Goal: Information Seeking & Learning: Learn about a topic

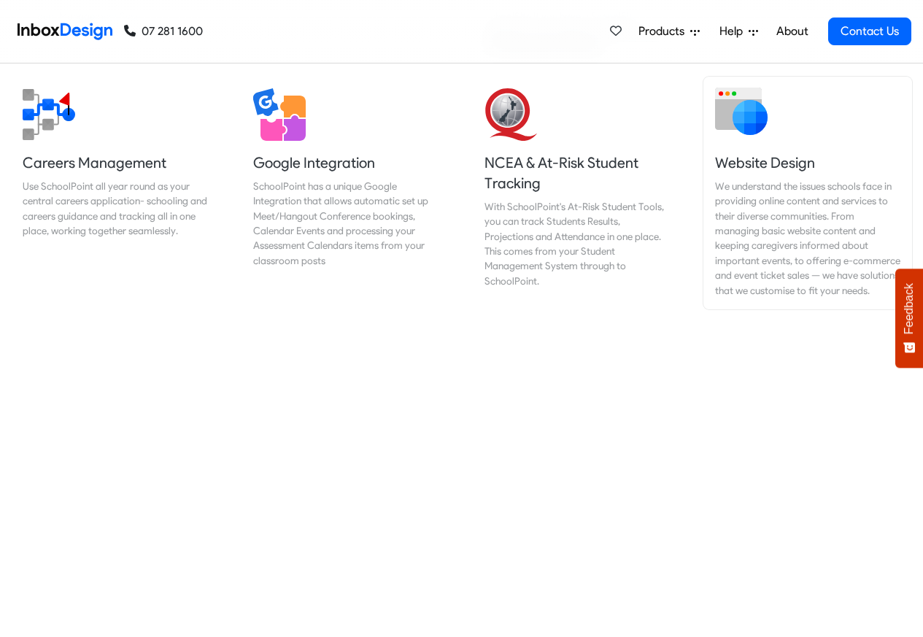
scroll to position [1577, 0]
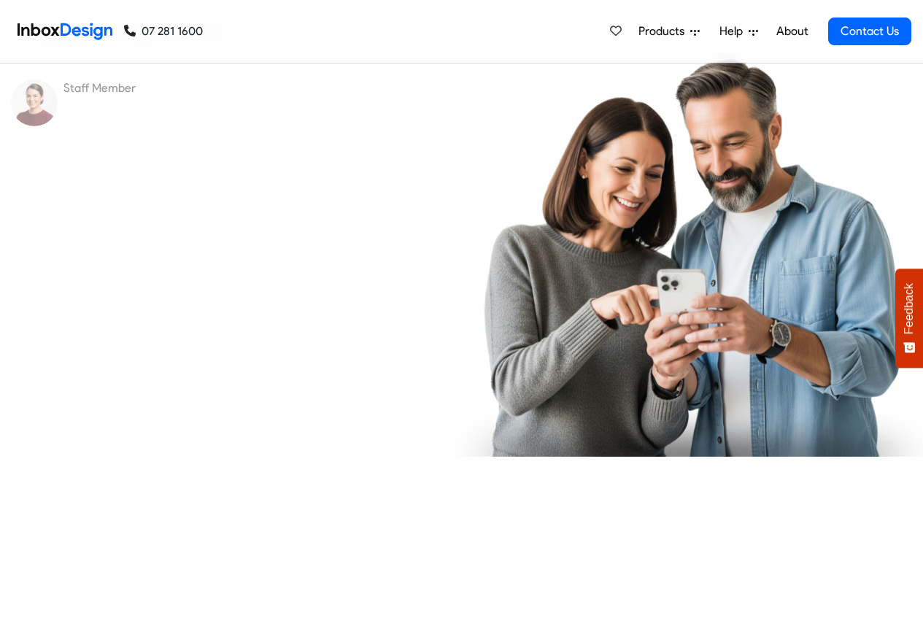
checkbox input "true"
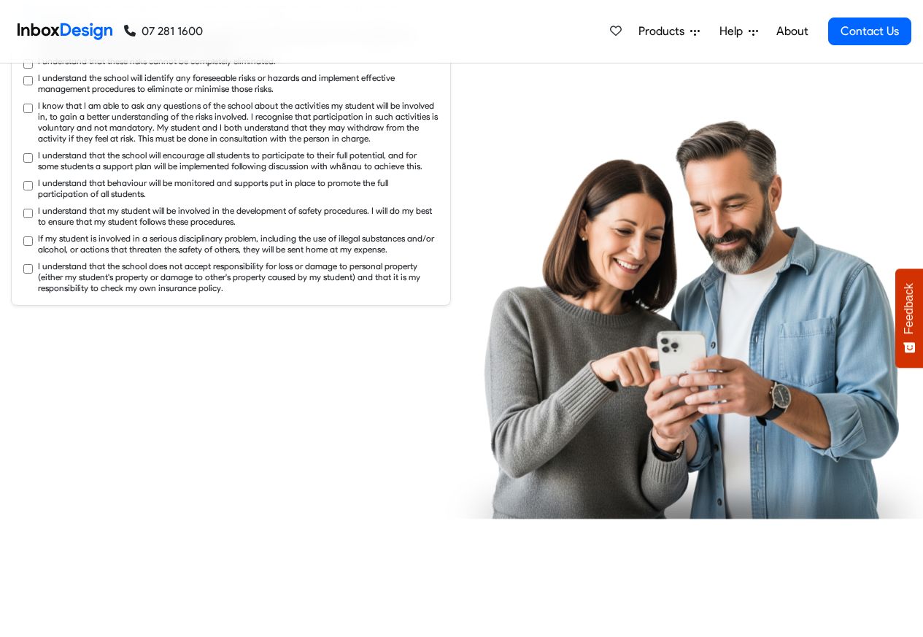
checkbox input "true"
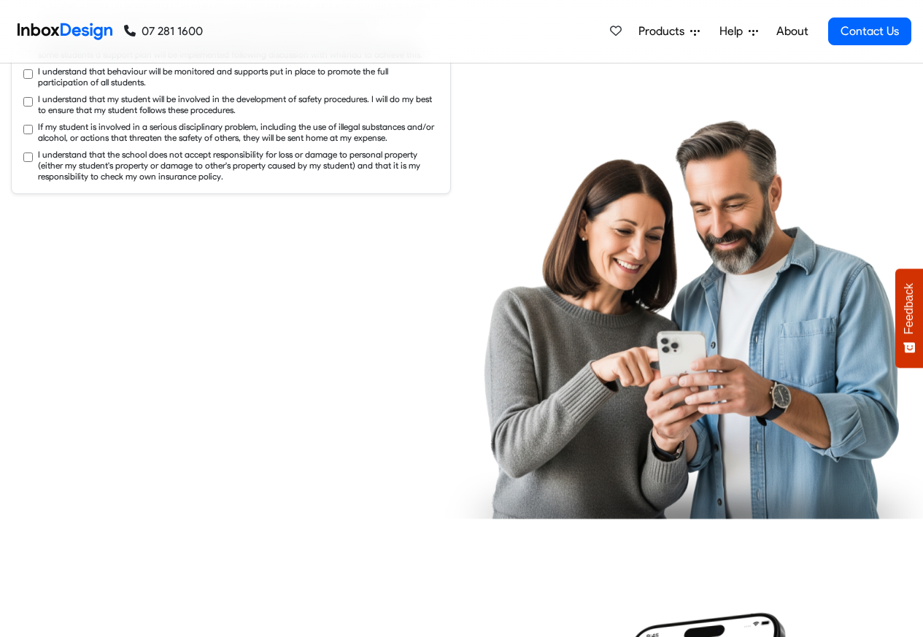
checkbox input "true"
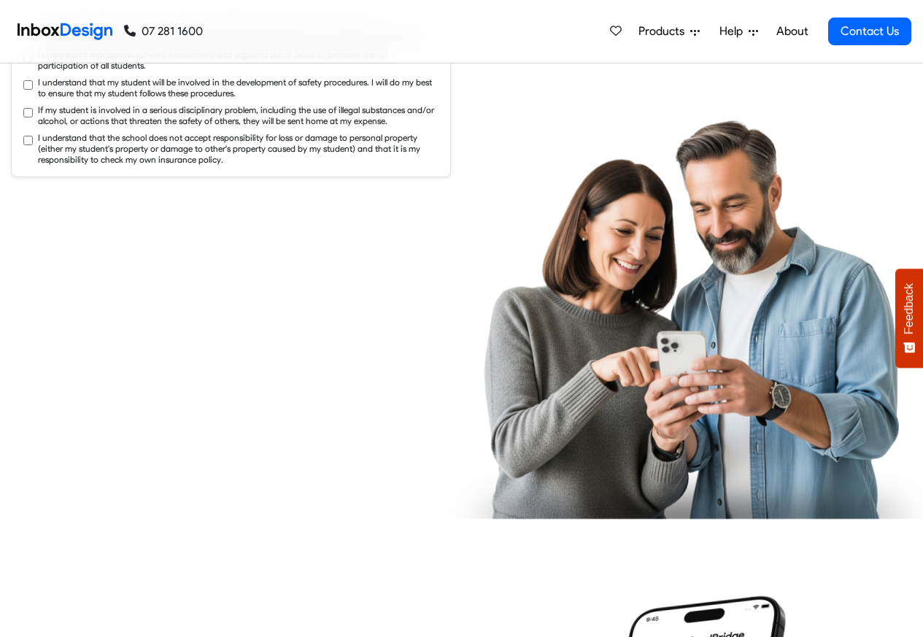
checkbox input "true"
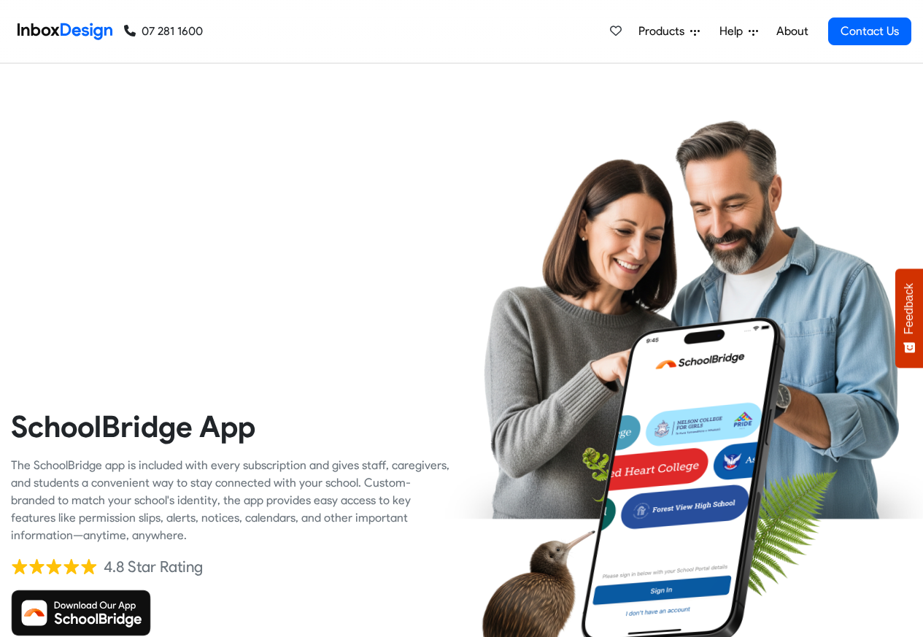
checkbox input "true"
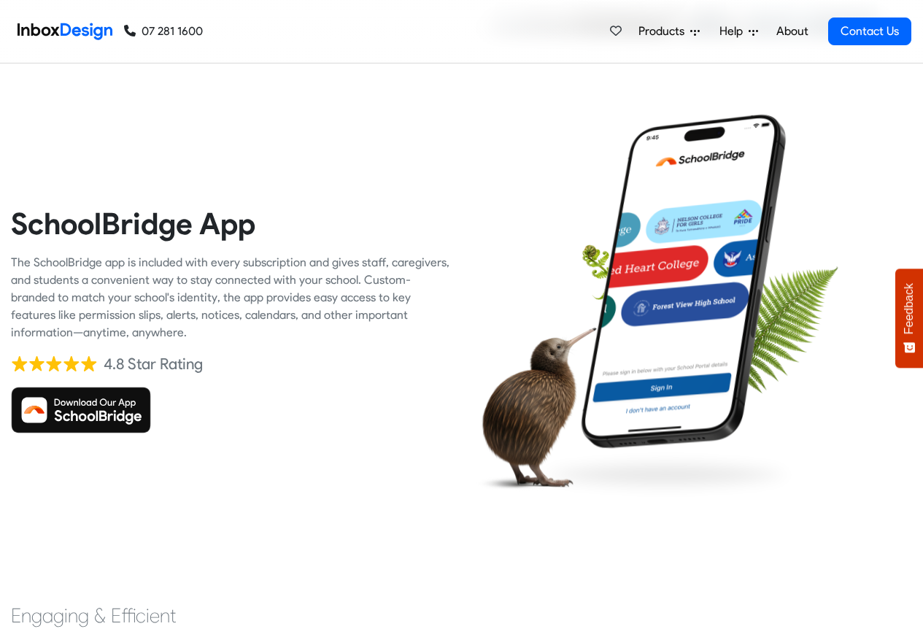
checkbox input "true"
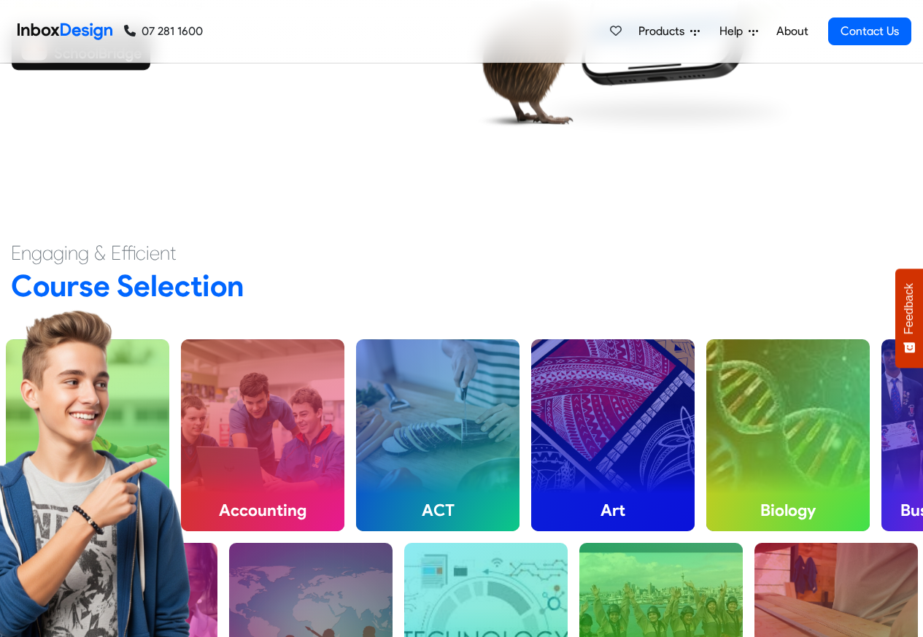
checkbox input "true"
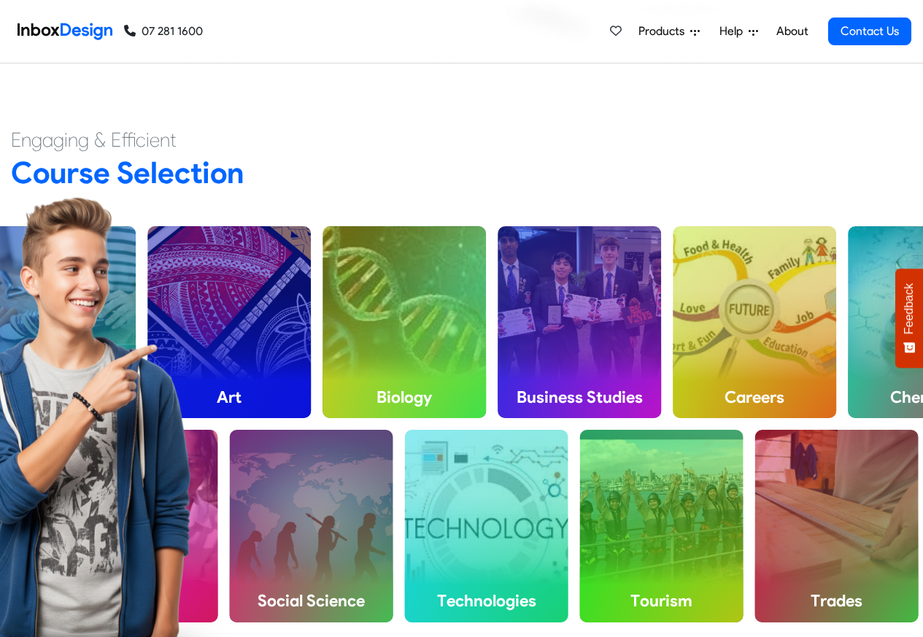
checkbox input "true"
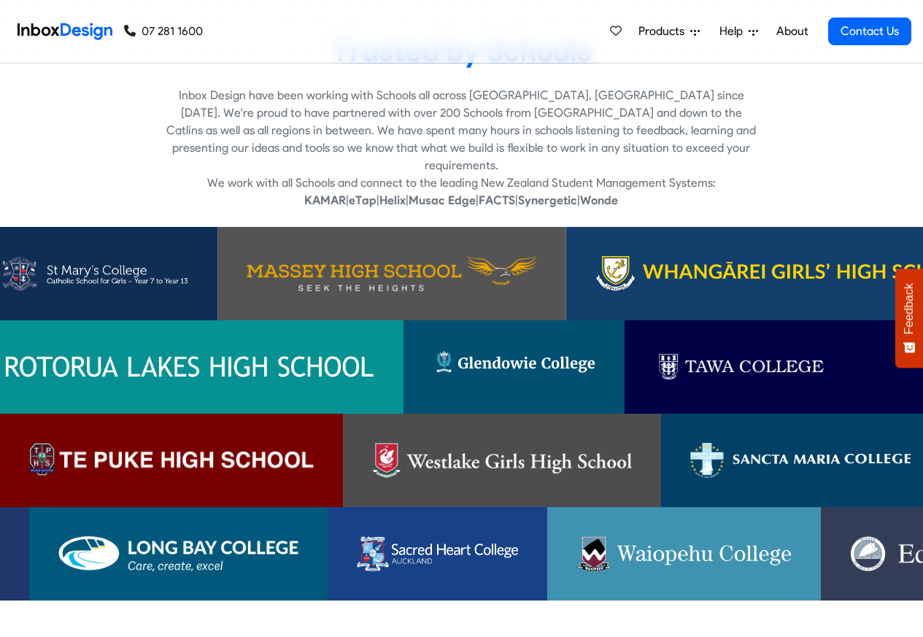
checkbox input "true"
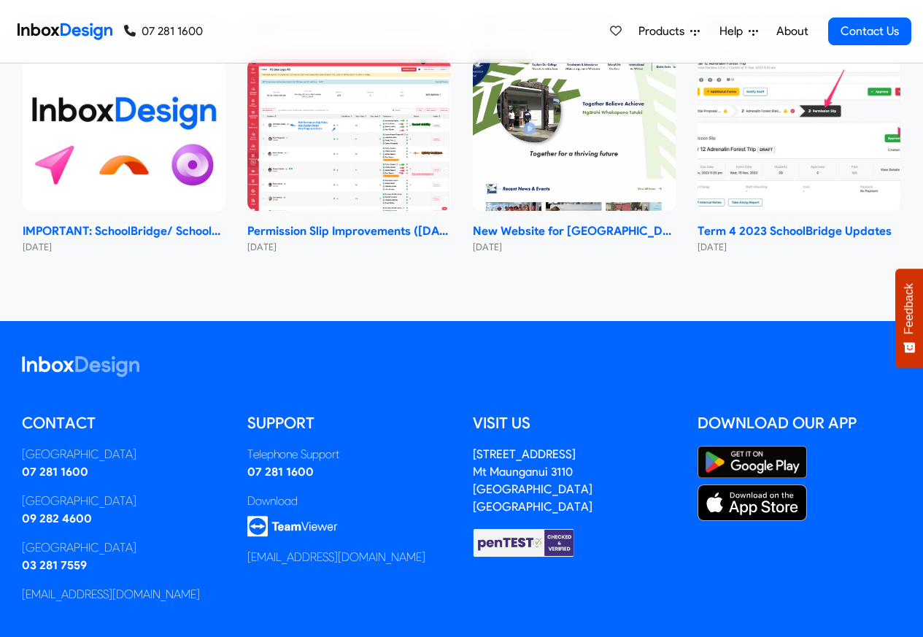
scroll to position [8713, 0]
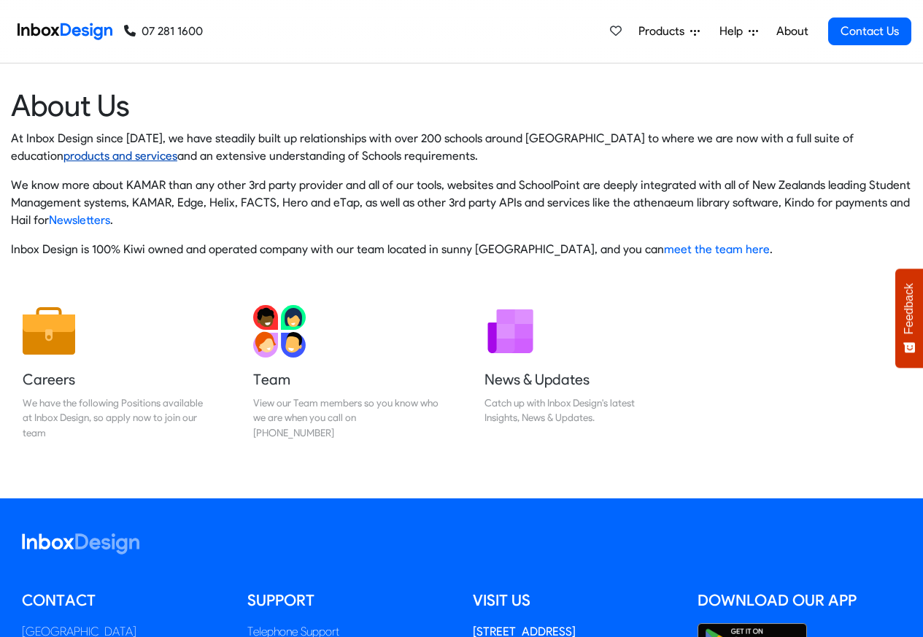
click at [64, 156] on link "products and services" at bounding box center [121, 156] width 114 height 14
